Goal: Navigation & Orientation: Find specific page/section

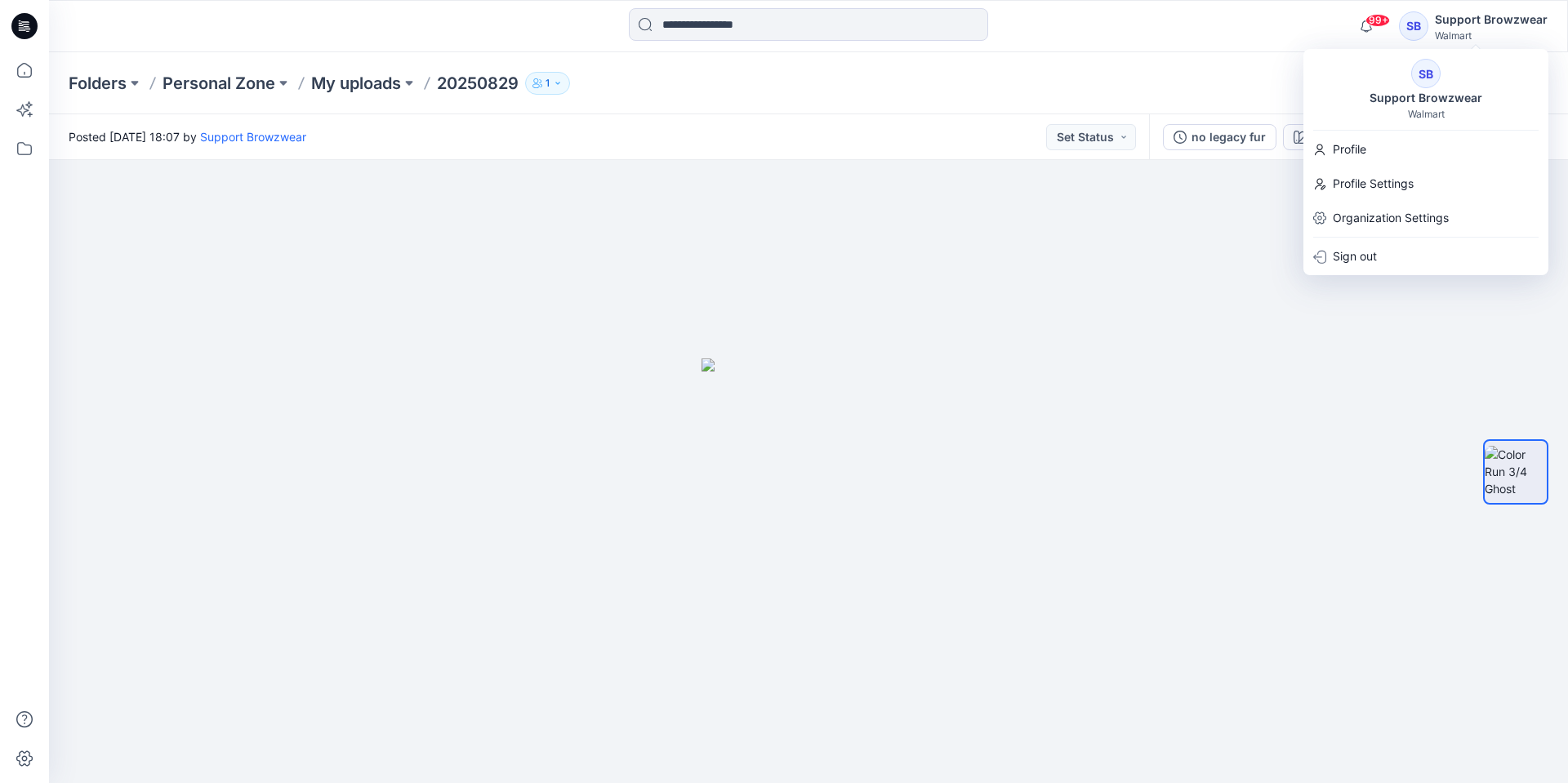
click at [1416, 111] on div "Walmart" at bounding box center [1427, 113] width 37 height 12
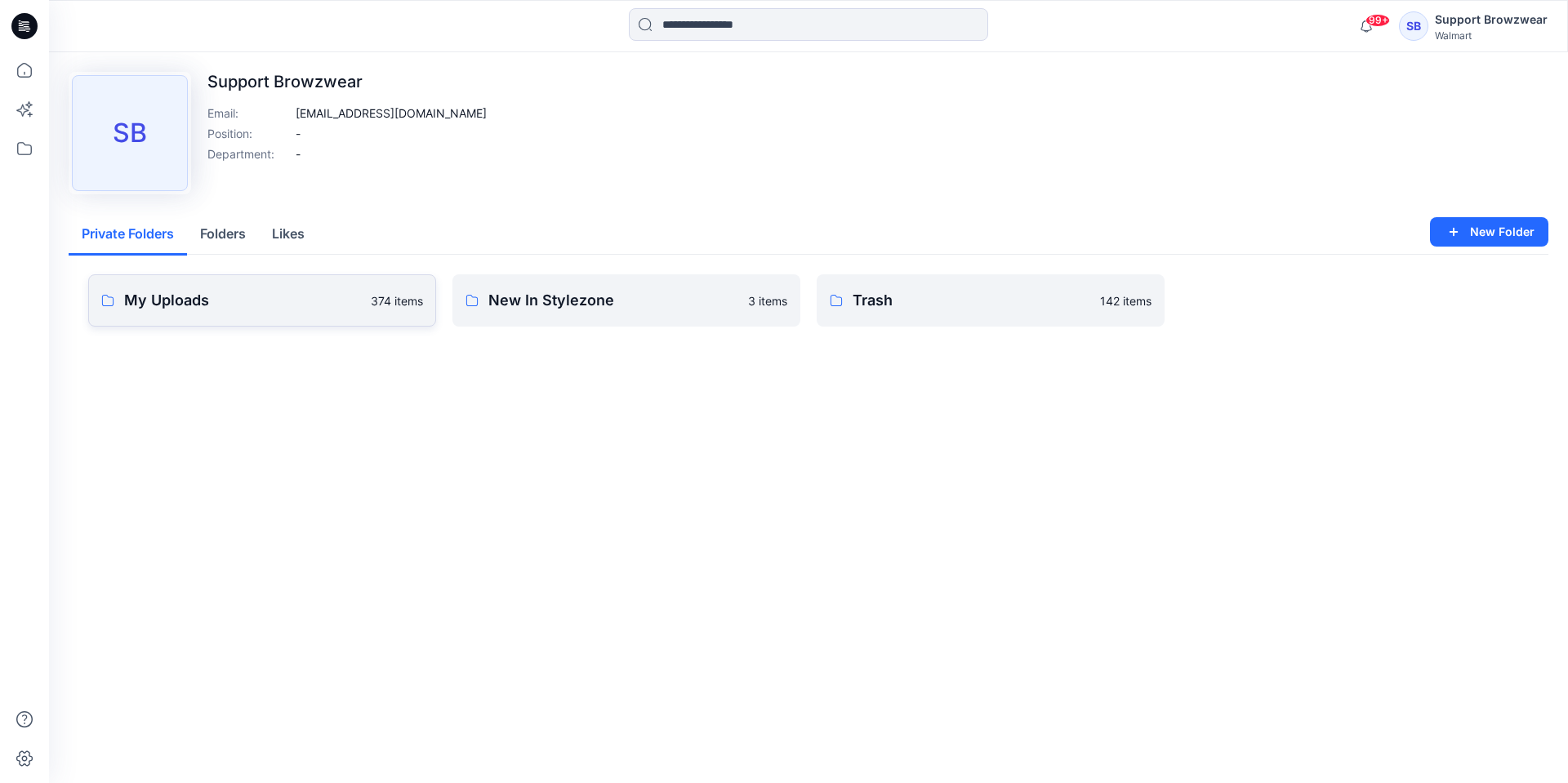
click at [198, 311] on p "My Uploads" at bounding box center [242, 300] width 237 height 23
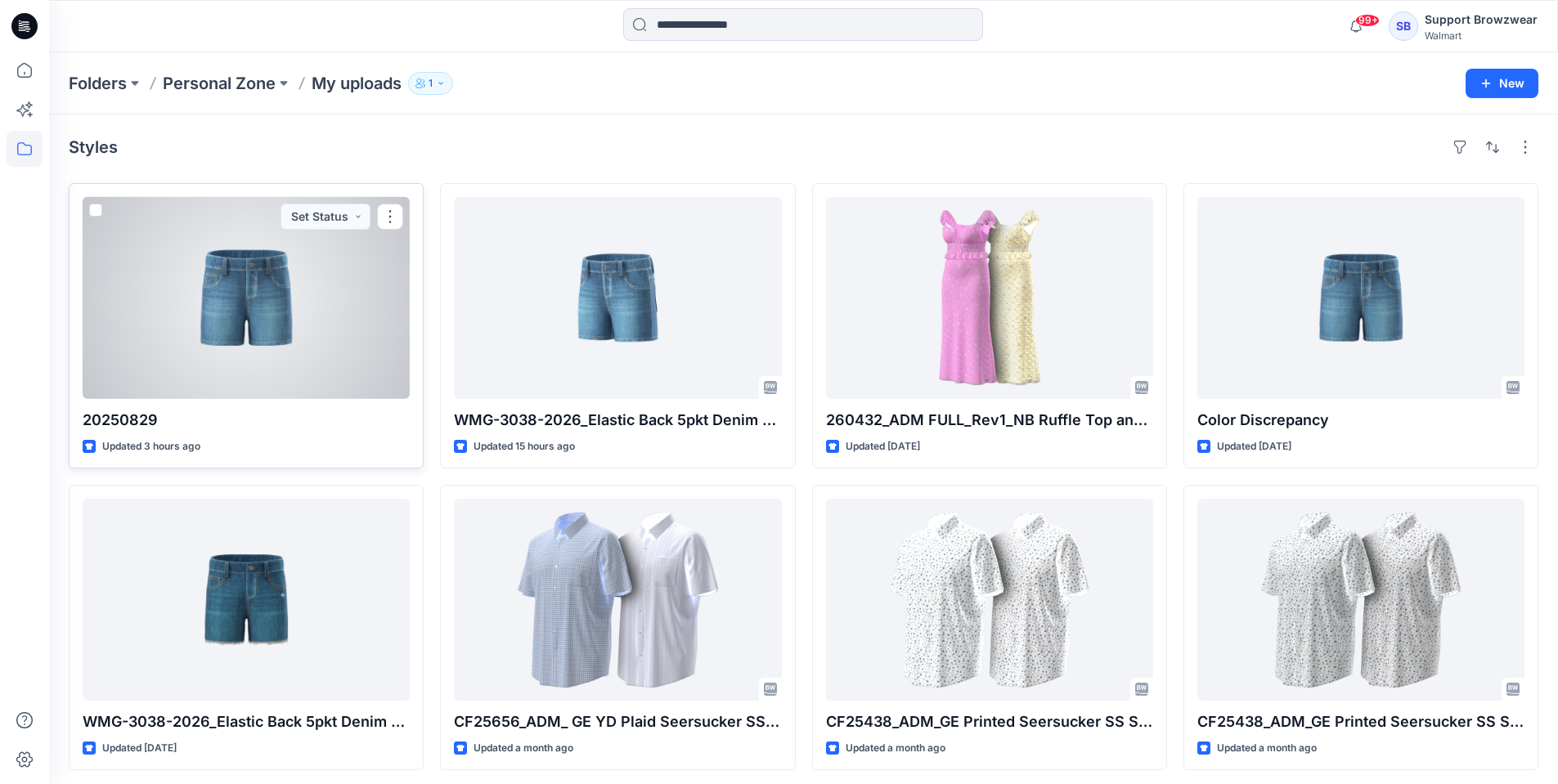
click at [348, 339] on div at bounding box center [246, 298] width 327 height 202
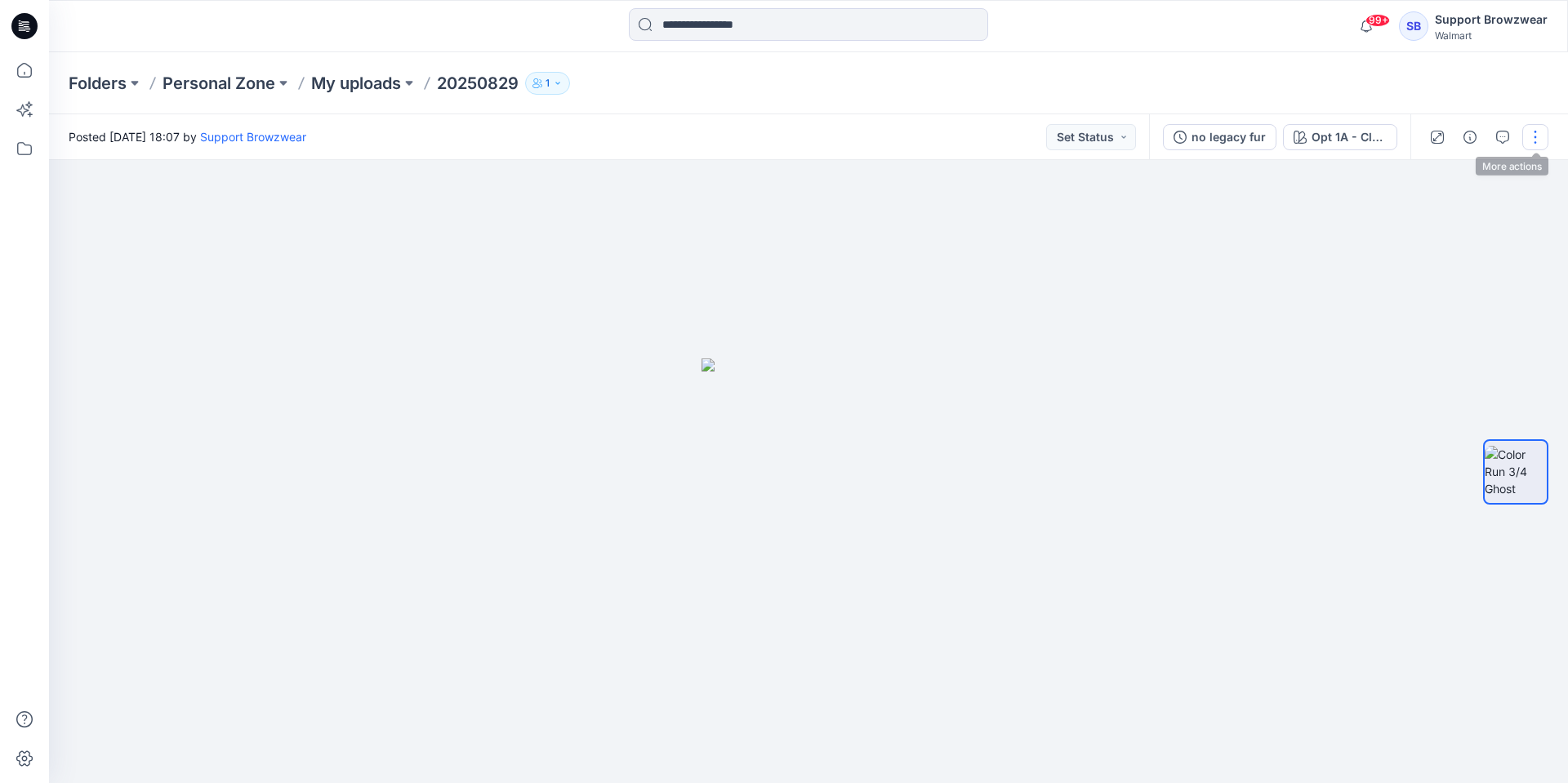
click at [1534, 139] on button "button" at bounding box center [1536, 137] width 26 height 26
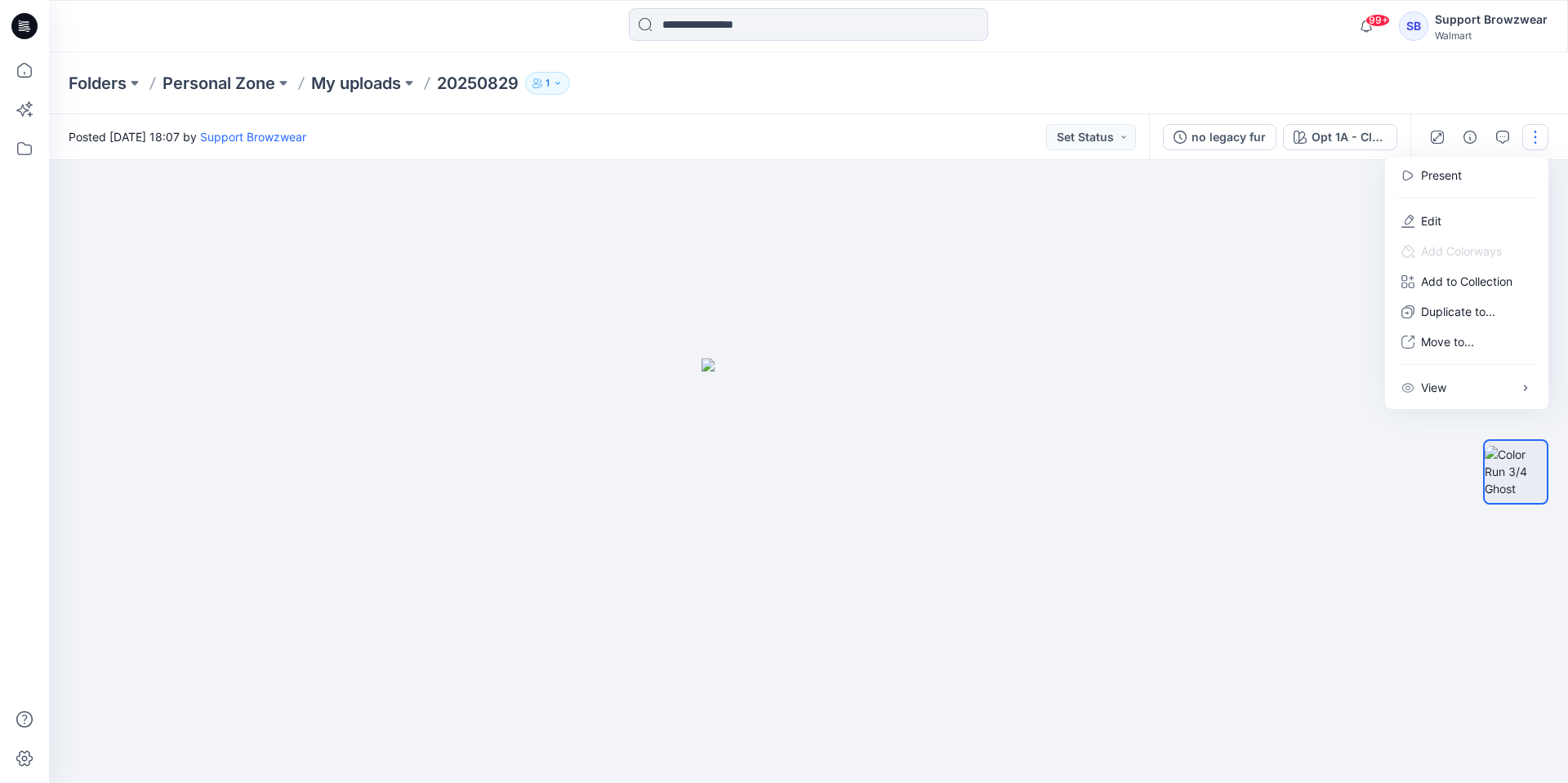
click at [1344, 76] on div "Folders Personal Zone My uploads 20250829 1" at bounding box center [744, 83] width 1352 height 23
